Goal: Find specific page/section: Find specific page/section

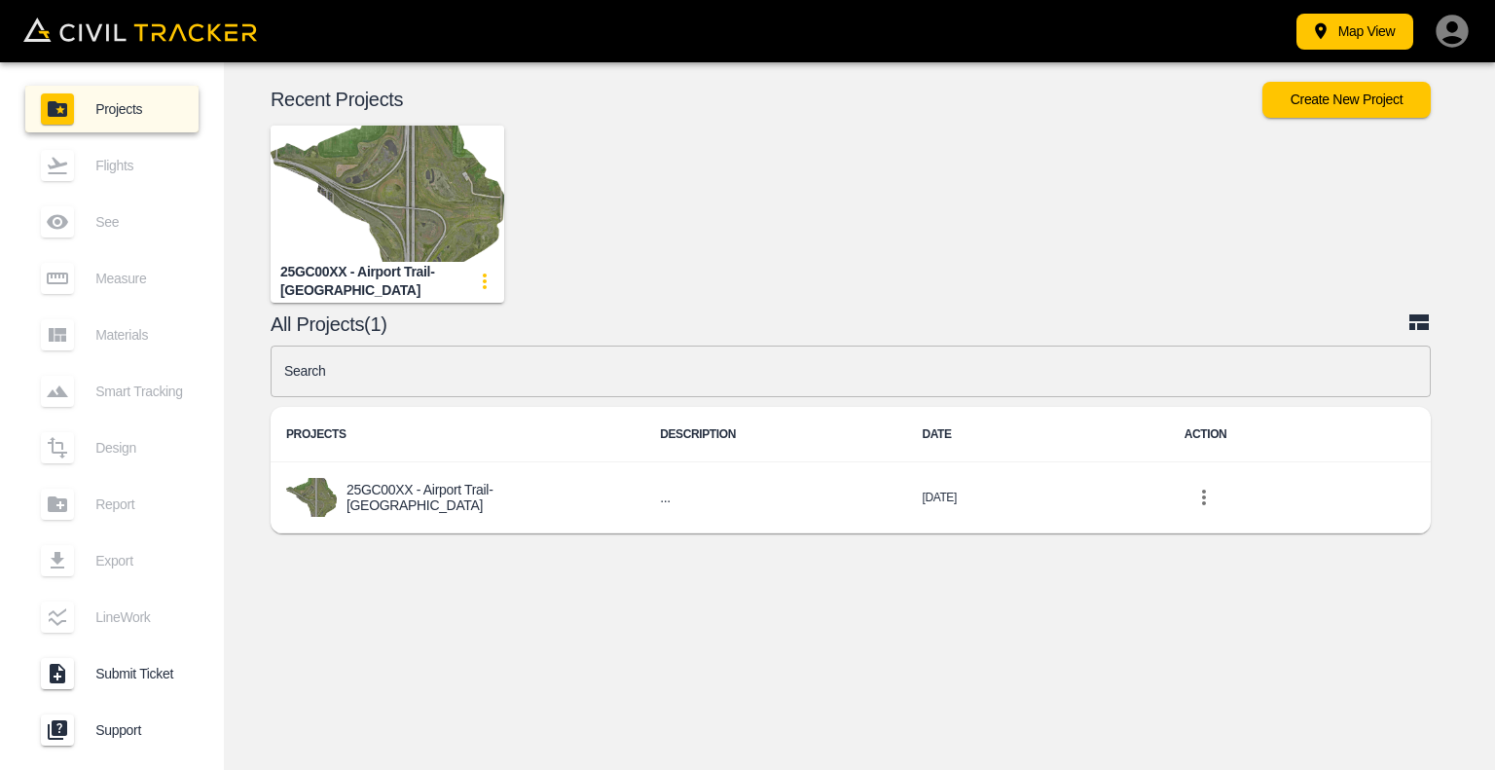
click at [412, 229] on img "button" at bounding box center [388, 194] width 234 height 136
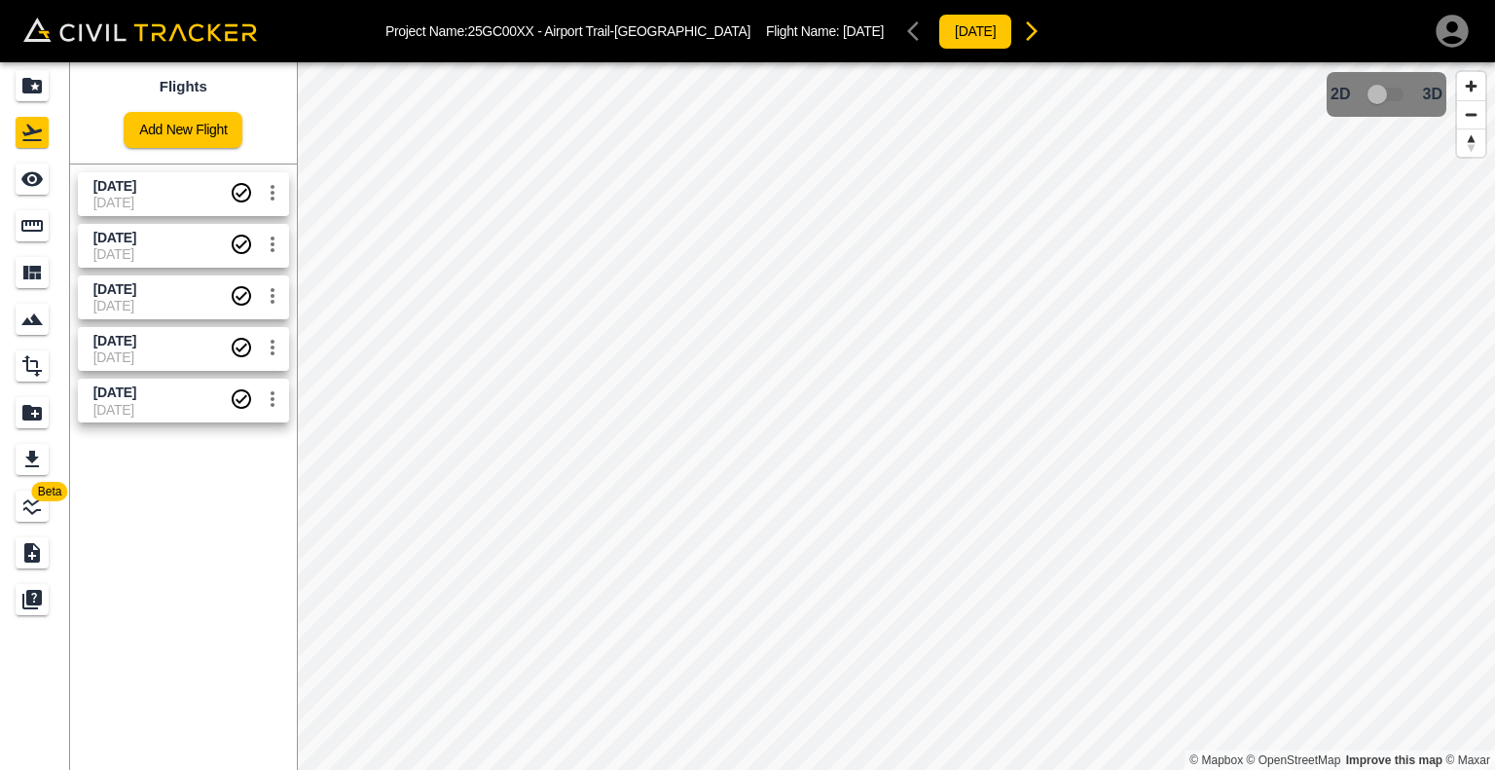
click at [173, 198] on span "[DATE]" at bounding box center [161, 203] width 136 height 16
